Goal: Information Seeking & Learning: Learn about a topic

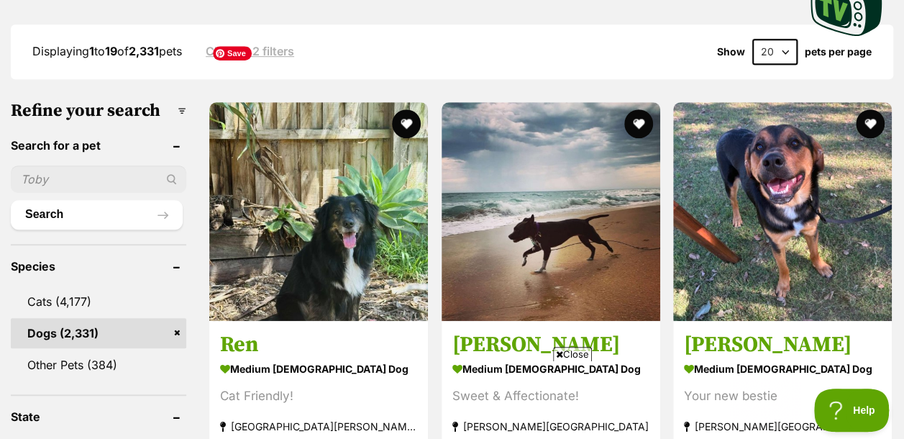
scroll to position [443, 0]
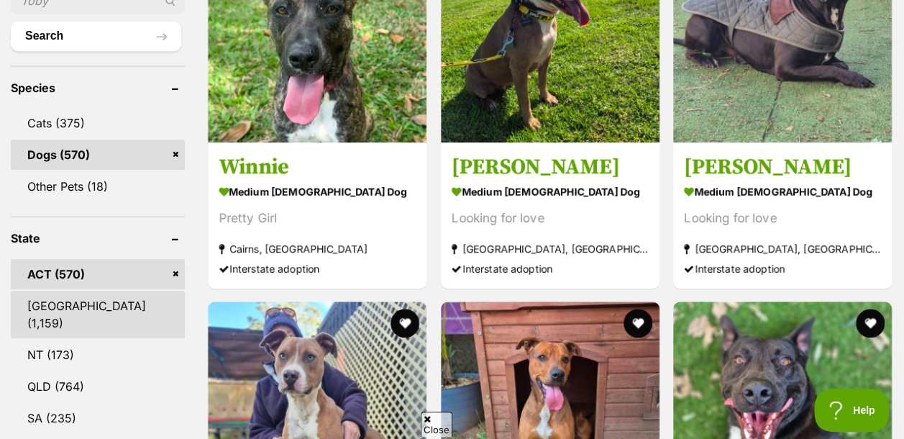
click at [52, 291] on link "[GEOGRAPHIC_DATA] (1,159)" at bounding box center [98, 314] width 174 height 47
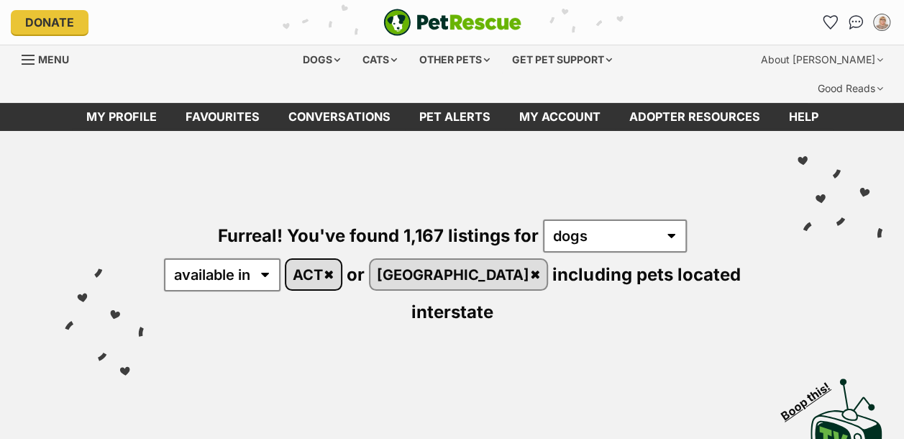
click at [341, 260] on link "ACT" at bounding box center [313, 274] width 55 height 29
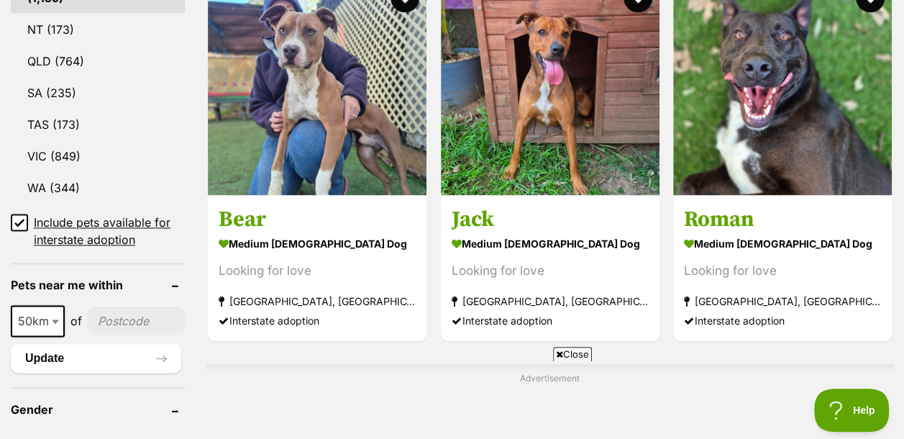
click at [127, 307] on input"] "postcode" at bounding box center [136, 320] width 97 height 27
type input"] "2280"
click at [32, 344] on button "Update" at bounding box center [96, 358] width 170 height 29
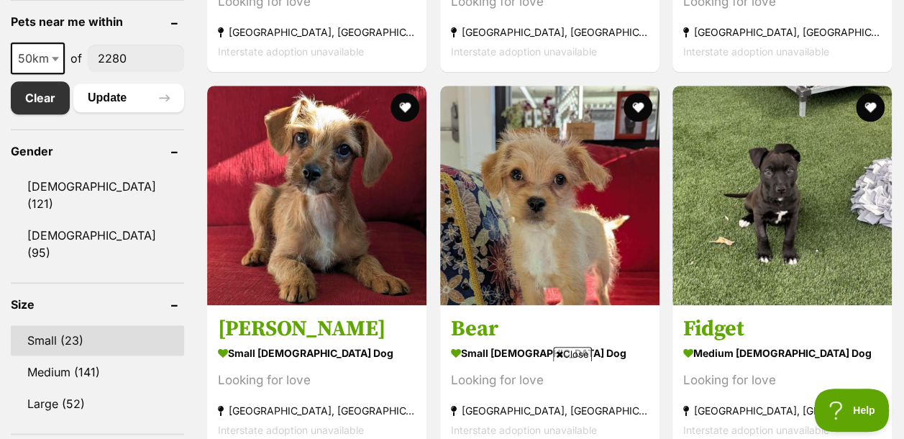
click at [47, 325] on link "Small (23)" at bounding box center [97, 340] width 173 height 30
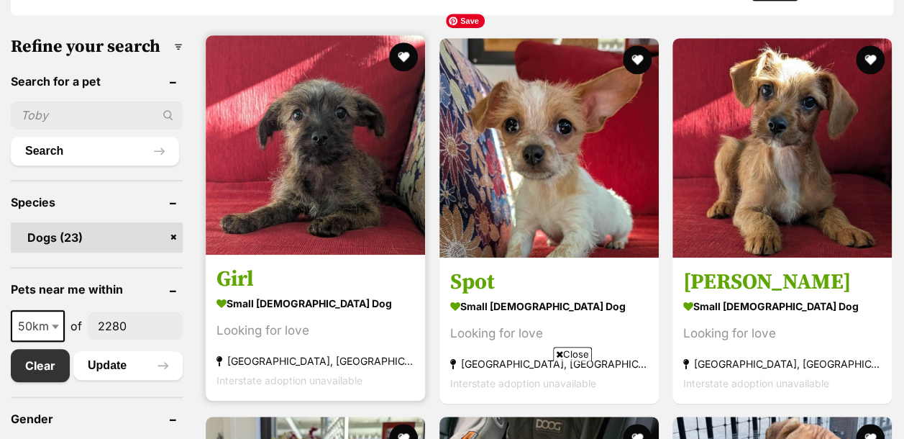
scroll to position [432, 0]
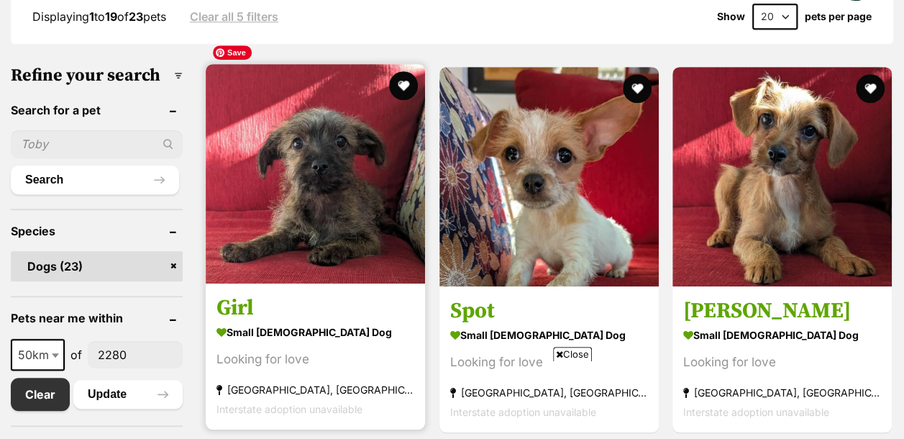
click at [345, 177] on img at bounding box center [315, 173] width 219 height 219
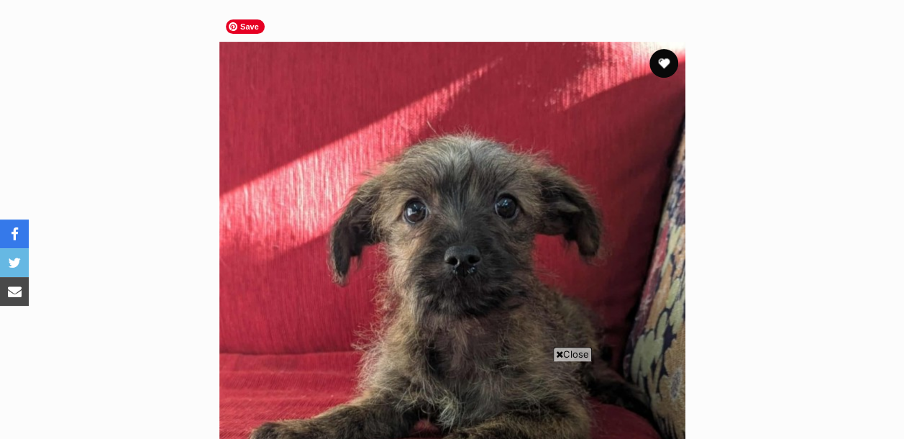
scroll to position [72, 0]
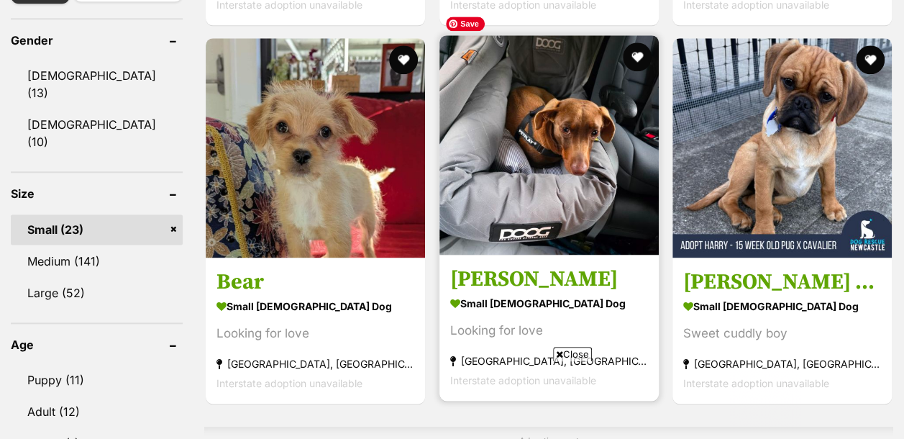
scroll to position [863, 0]
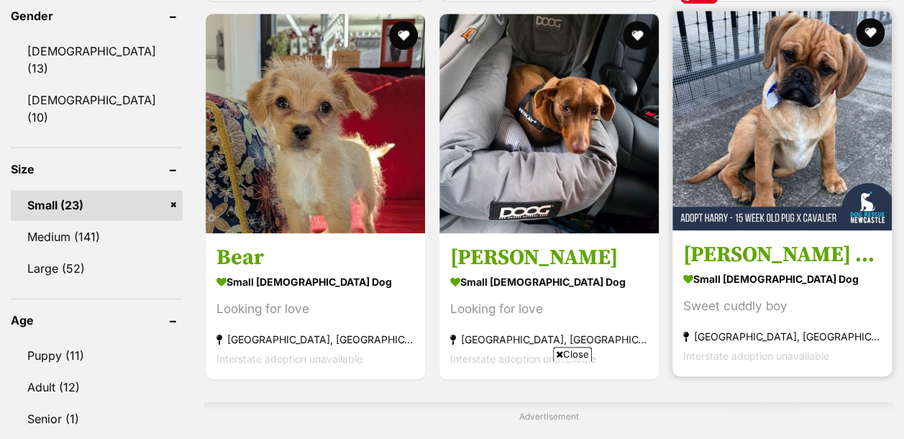
click at [729, 158] on img at bounding box center [782, 120] width 219 height 219
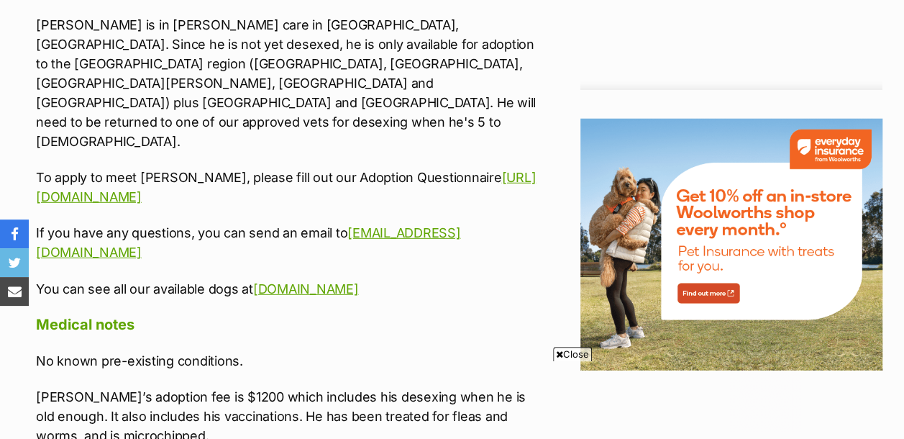
scroll to position [1942, 0]
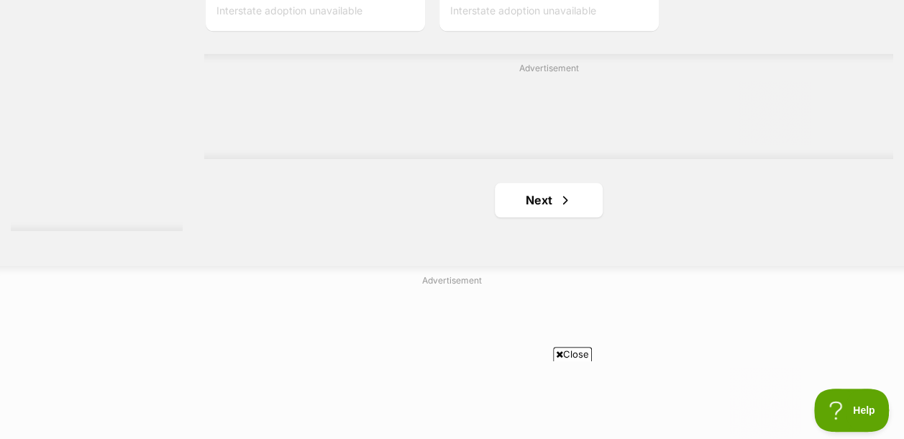
scroll to position [3453, 0]
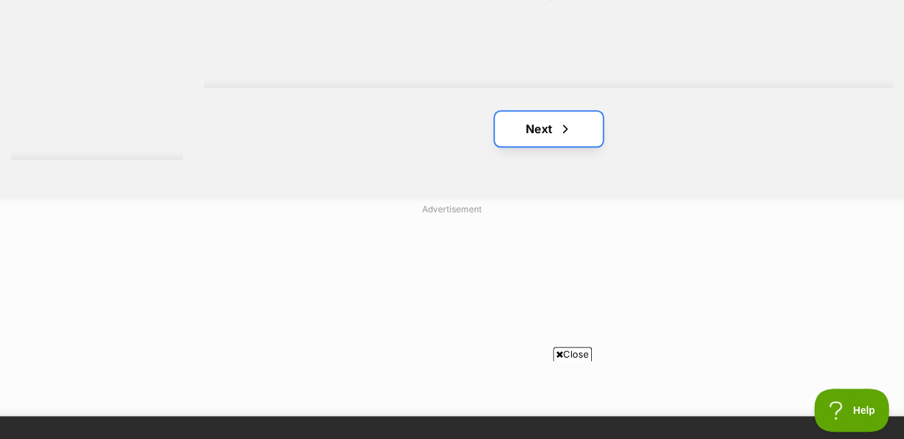
click at [527, 111] on link "Next" at bounding box center [549, 128] width 108 height 35
